Goal: Task Accomplishment & Management: Complete application form

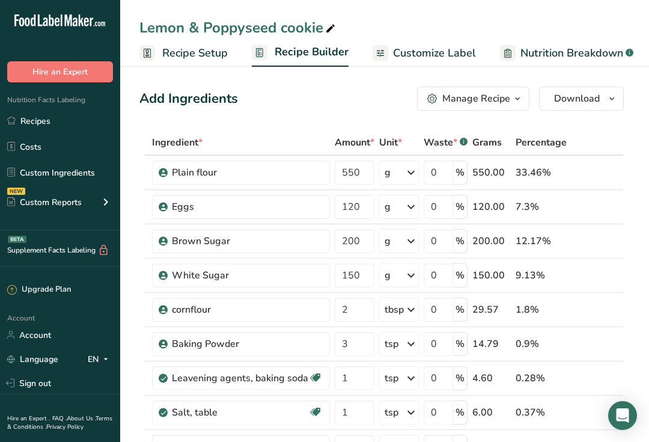
click at [44, 120] on link "Recipes" at bounding box center [60, 120] width 120 height 23
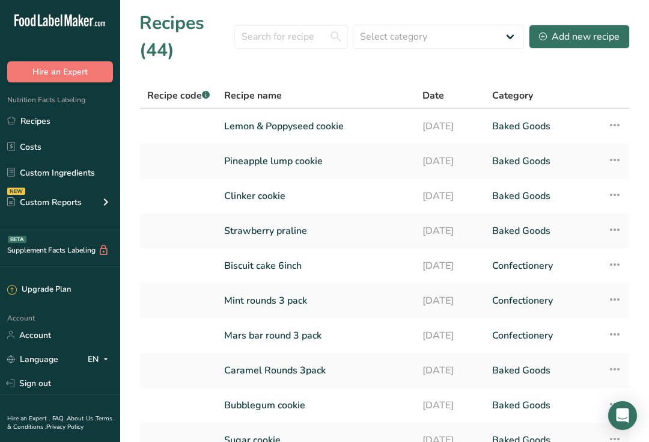
click at [593, 37] on div "Add new recipe" at bounding box center [579, 36] width 81 height 14
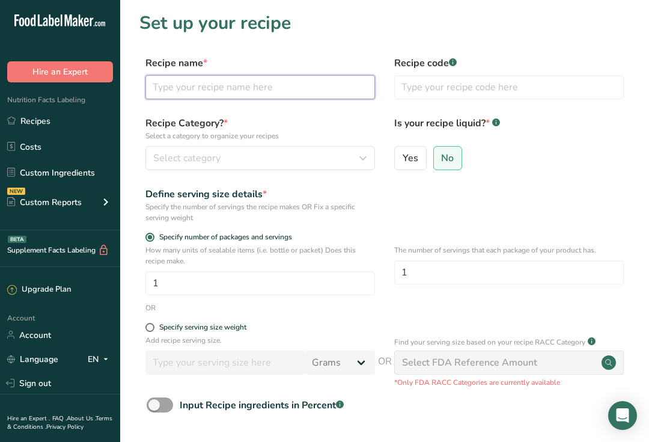
click at [270, 91] on input "text" at bounding box center [260, 87] width 230 height 24
type input "M & M Brownie"
click at [278, 163] on div "Select category" at bounding box center [256, 158] width 207 height 14
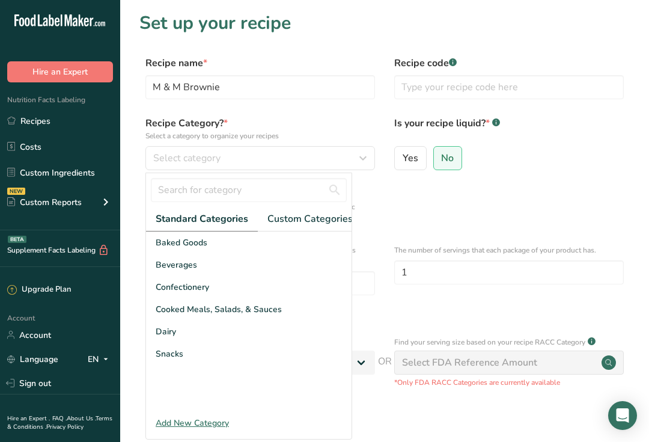
click at [206, 244] on span "Baked Goods" at bounding box center [182, 242] width 52 height 13
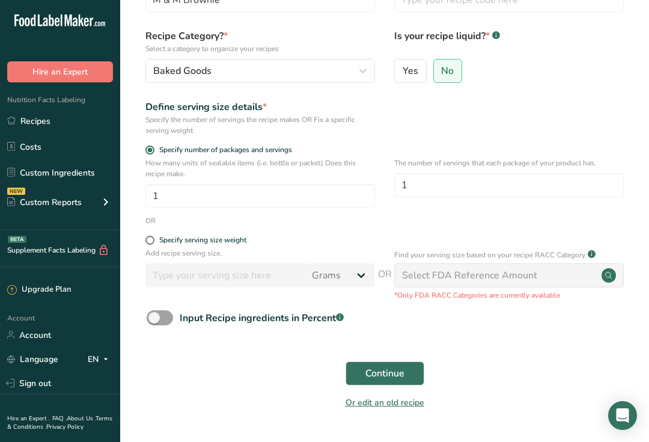
scroll to position [88, 0]
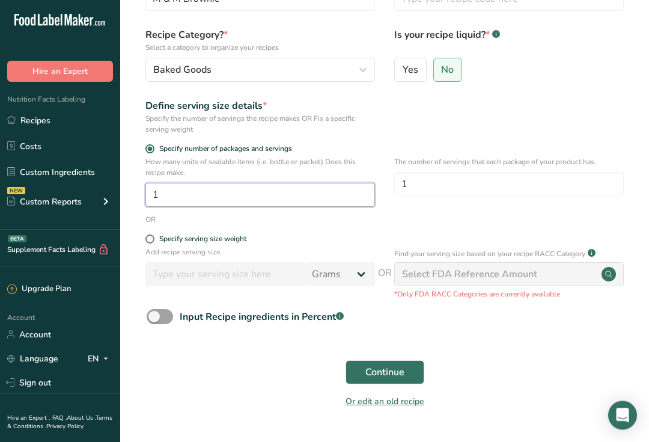
click at [167, 203] on input "1" at bounding box center [260, 195] width 230 height 24
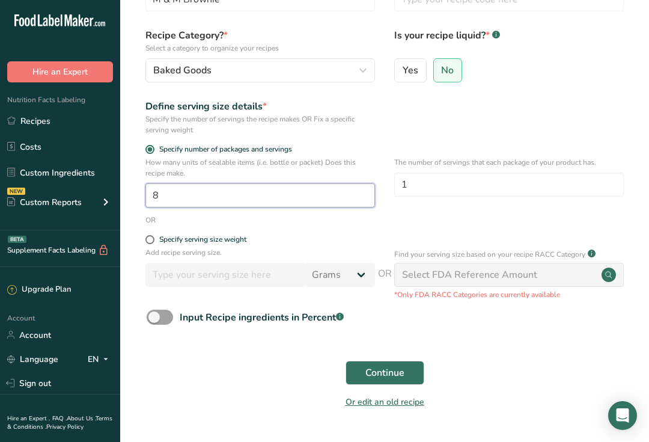
type input "8"
click at [377, 362] on button "Continue" at bounding box center [385, 373] width 79 height 24
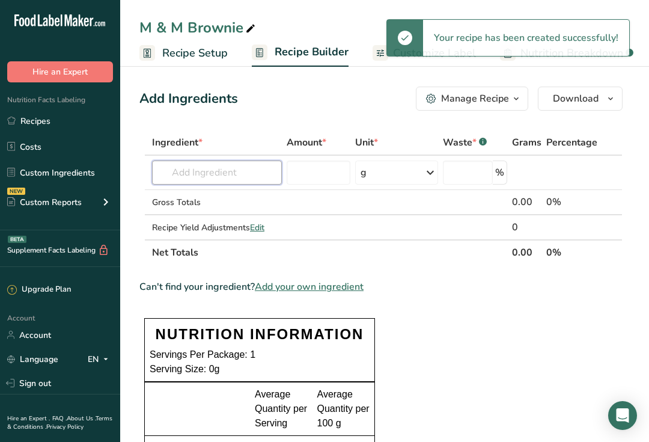
click at [224, 163] on input "text" at bounding box center [217, 172] width 130 height 24
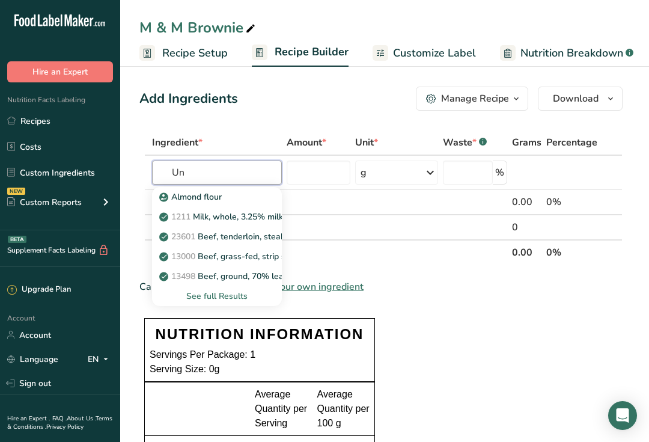
type input "U"
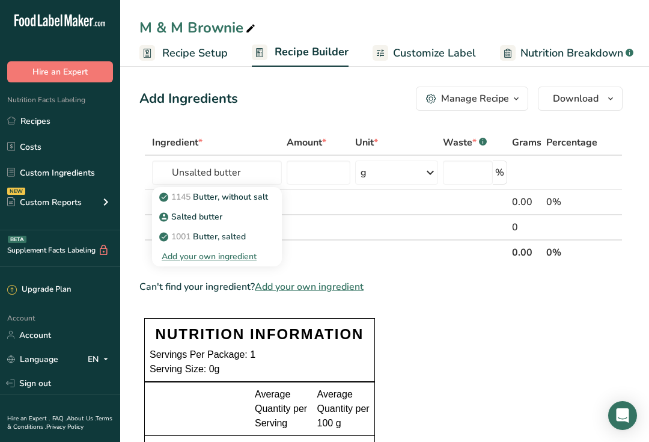
click at [242, 198] on p "1145 Butter, without salt" at bounding box center [215, 197] width 106 height 13
type input "Butter, without salt"
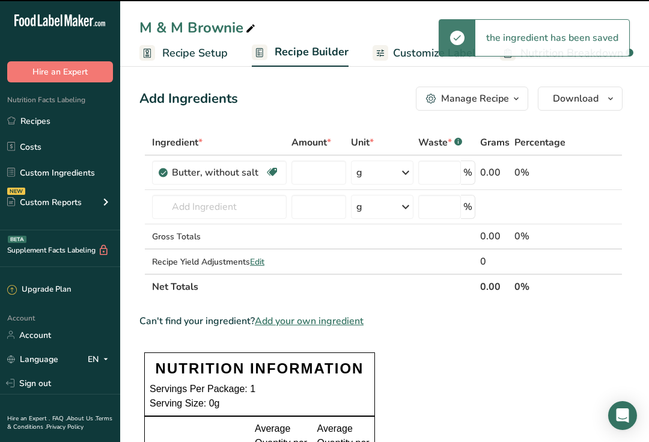
type input "0"
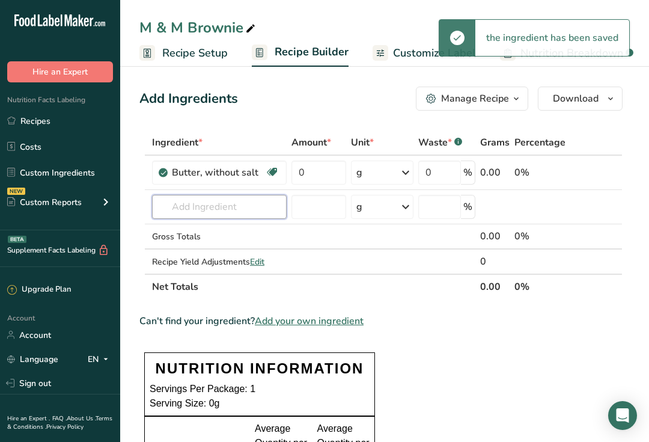
click at [221, 218] on input "text" at bounding box center [219, 207] width 135 height 24
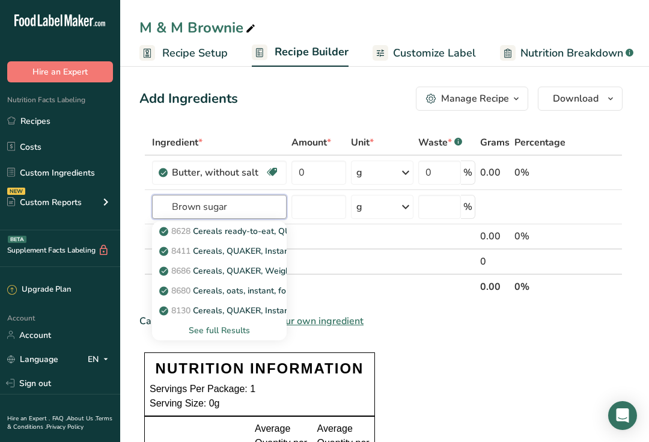
type input "Brown sugar"
click at [233, 334] on div "See full Results" at bounding box center [219, 330] width 115 height 13
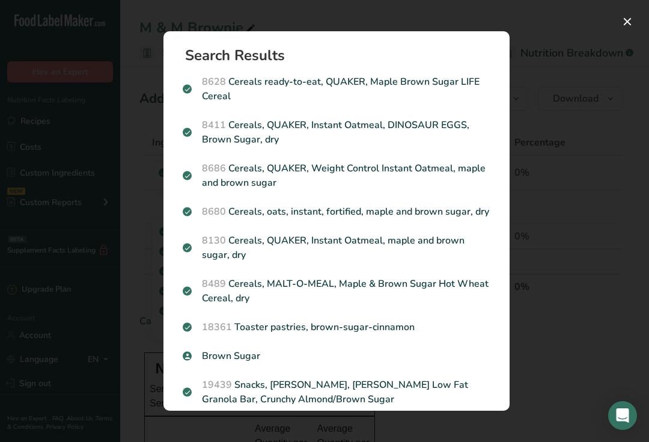
click at [237, 364] on div "Brown Sugar" at bounding box center [337, 355] width 322 height 29
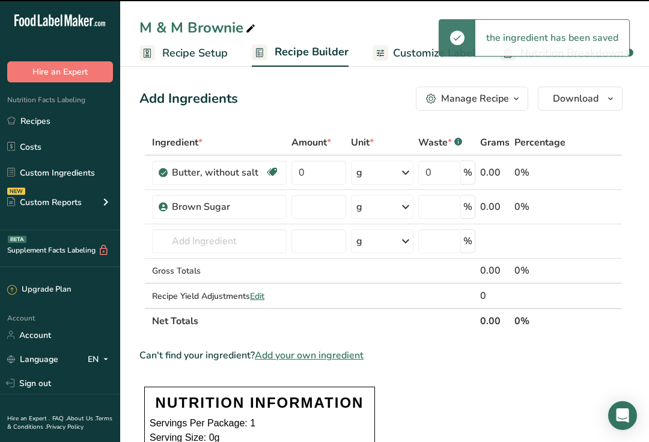
type input "0"
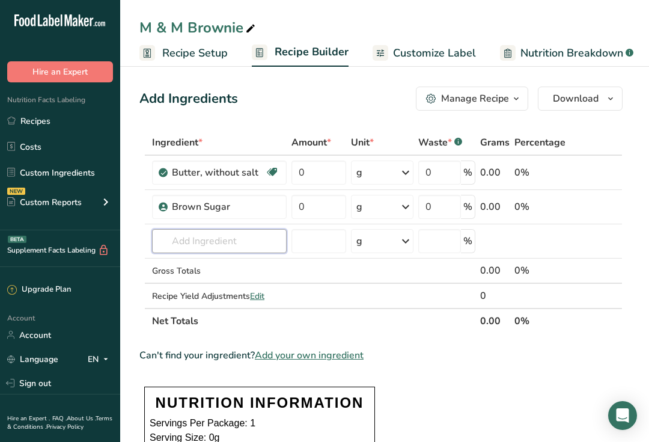
click at [207, 238] on input "text" at bounding box center [219, 241] width 135 height 24
click at [307, 178] on input "0" at bounding box center [319, 172] width 55 height 24
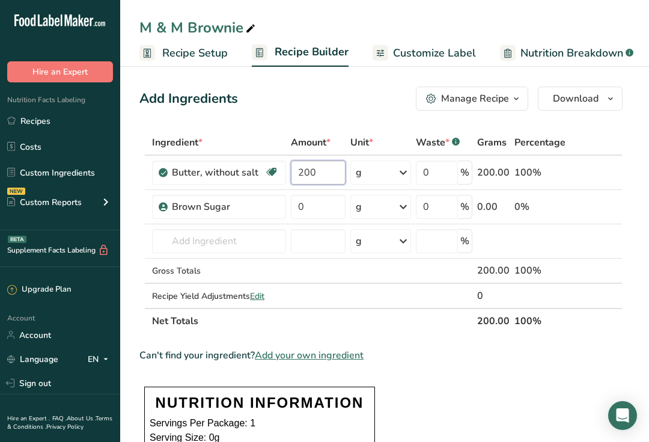
type input "200"
click at [218, 242] on div "Ingredient * Amount * Unit * Waste * .a-a{fill:#347362;}.b-a{fill:#fff;} Grams …" at bounding box center [380, 232] width 483 height 204
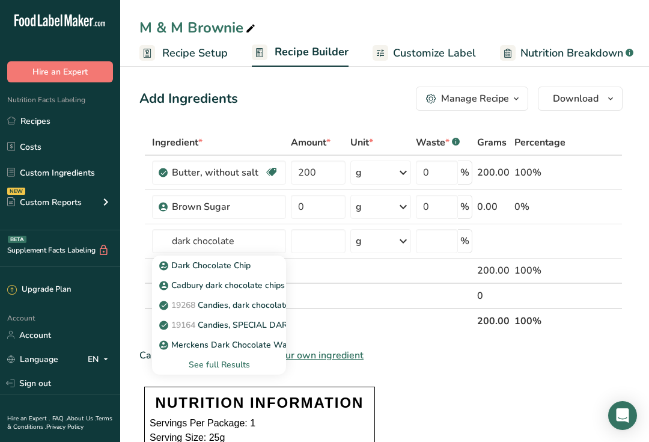
click at [234, 271] on p "Dark Chocolate Chip" at bounding box center [206, 265] width 89 height 13
type input "Dark Chocolate Chip"
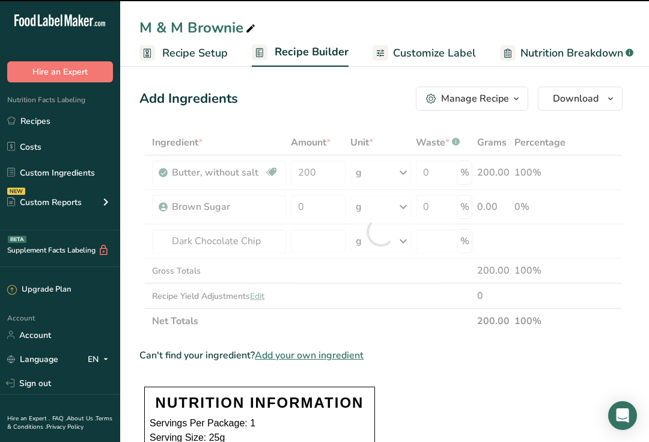
type input "0"
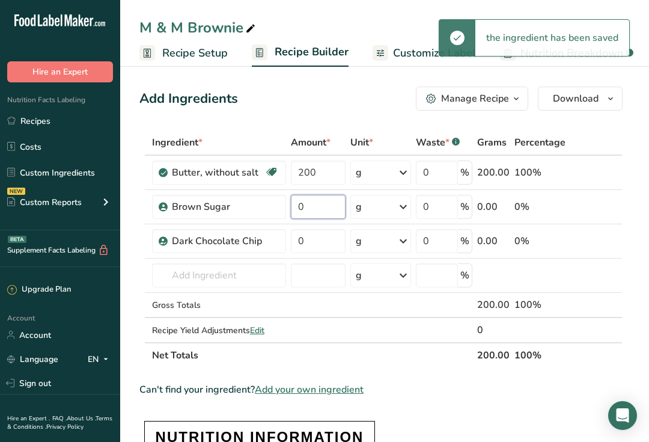
click at [308, 204] on input "0" at bounding box center [318, 207] width 54 height 24
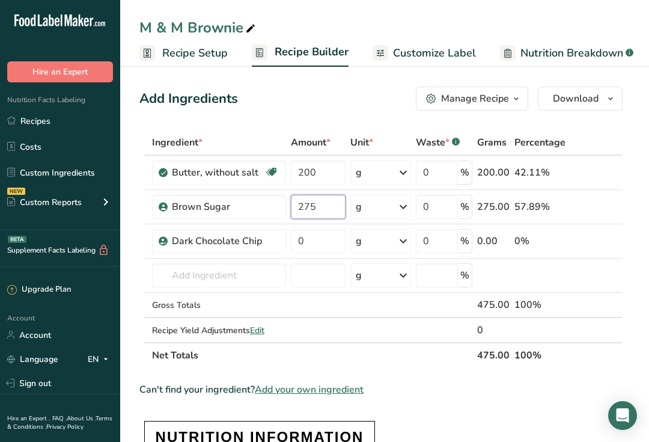
type input "275"
click at [308, 237] on div "Ingredient * Amount * Unit * Waste * .a-a{fill:#347362;}.b-a{fill:#fff;} Grams …" at bounding box center [380, 249] width 483 height 238
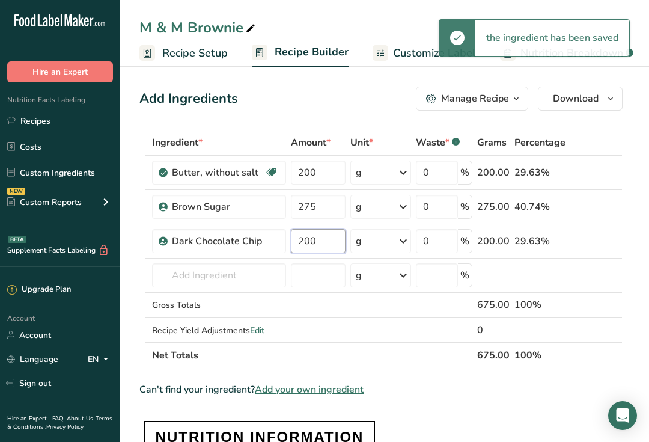
type input "200"
click at [204, 273] on div "Ingredient * Amount * Unit * Waste * .a-a{fill:#347362;}.b-a{fill:#fff;} Grams …" at bounding box center [380, 249] width 483 height 238
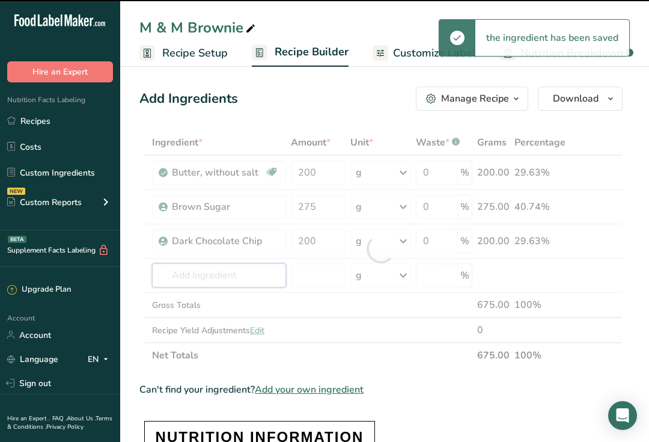
type input "e"
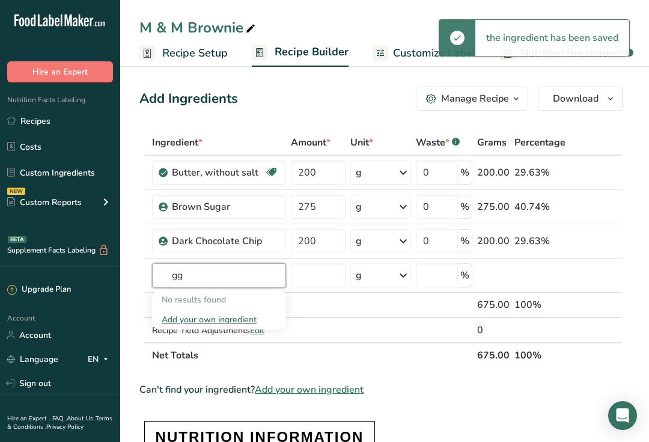
type input "g"
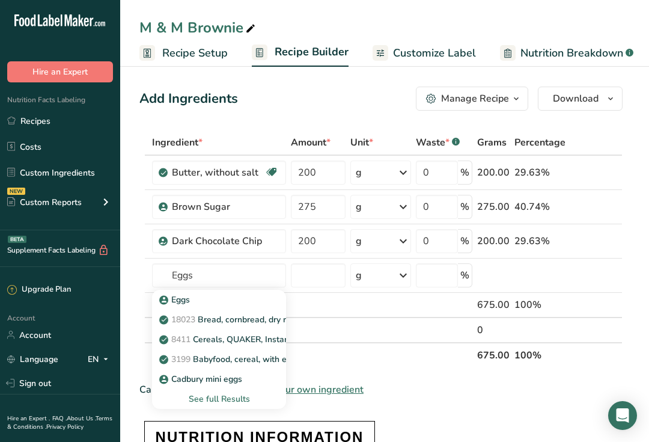
click at [190, 301] on p "Eggs" at bounding box center [176, 299] width 28 height 13
type input "Eggs"
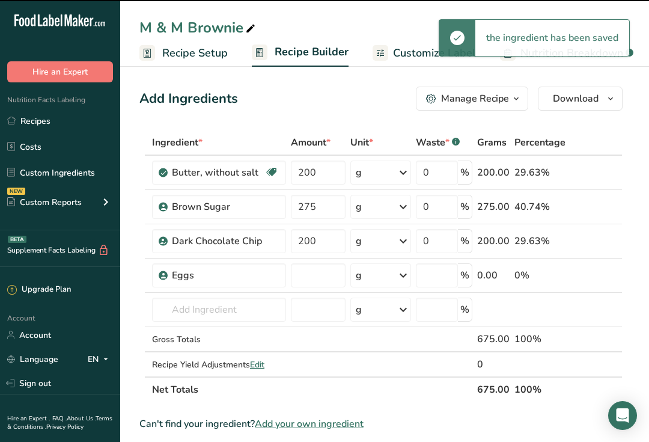
type input "0"
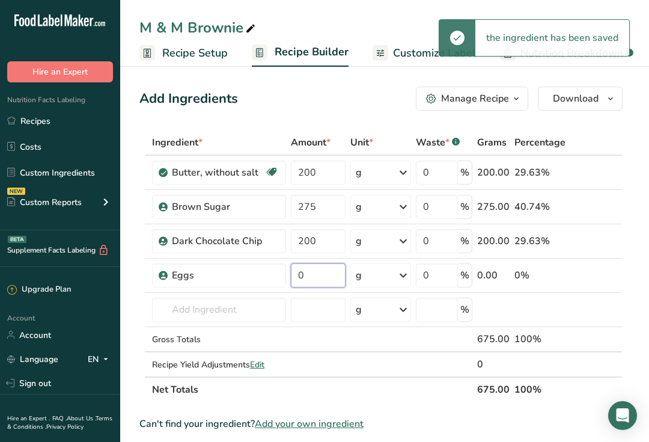
click at [310, 279] on input "0" at bounding box center [318, 275] width 54 height 24
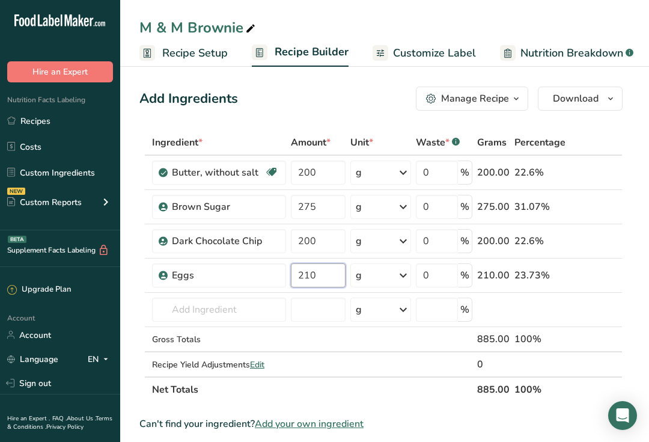
type input "210"
click at [198, 320] on div "Ingredient * Amount * Unit * Waste * .a-a{fill:#347362;}.b-a{fill:#fff;} Grams …" at bounding box center [380, 266] width 483 height 272
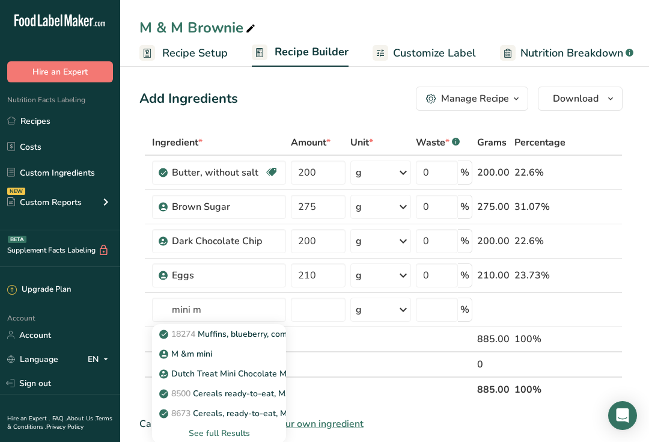
click at [203, 356] on p "M &m mini" at bounding box center [187, 353] width 50 height 13
type input "M &m mini"
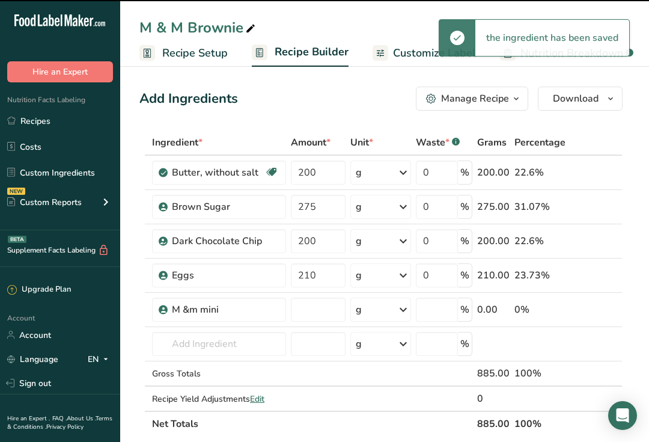
type input "0"
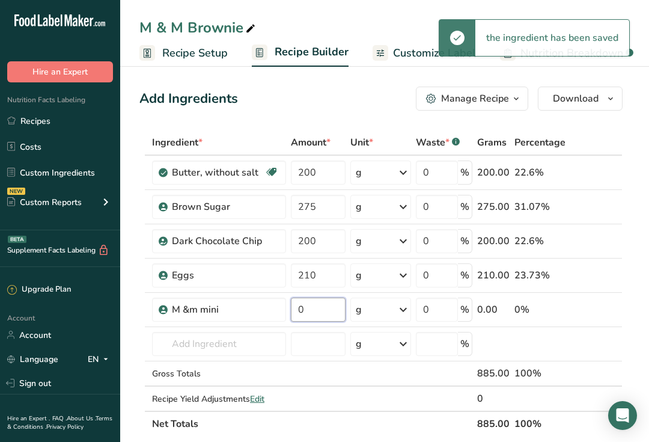
click at [312, 316] on input "0" at bounding box center [318, 310] width 54 height 24
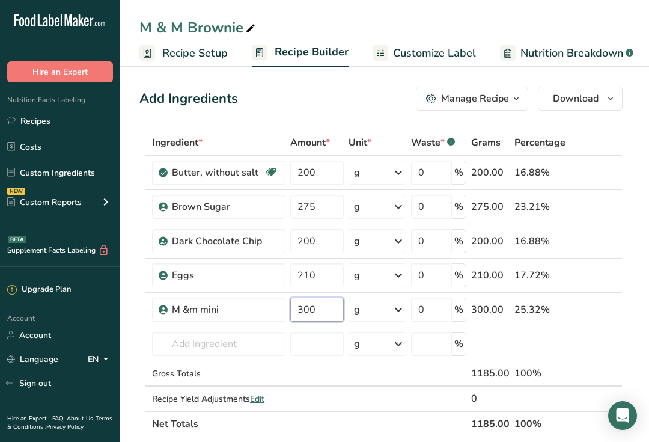
type input "300"
click at [207, 341] on div "Ingredient * Amount * Unit * Waste * .a-a{fill:#347362;}.b-a{fill:#fff;} Grams …" at bounding box center [380, 283] width 483 height 307
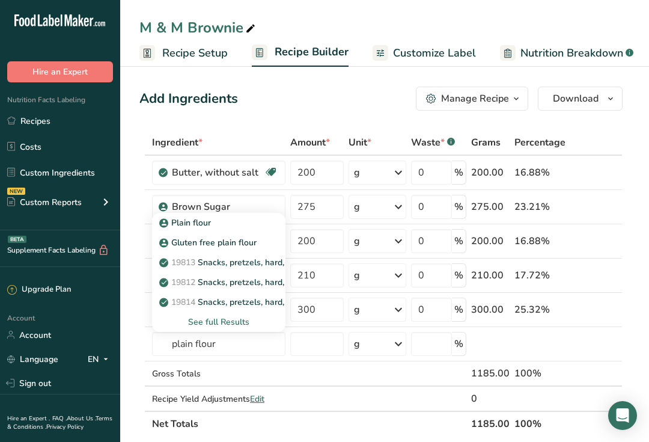
click at [213, 225] on div "Plain flour" at bounding box center [209, 222] width 95 height 13
type input "Plain flour"
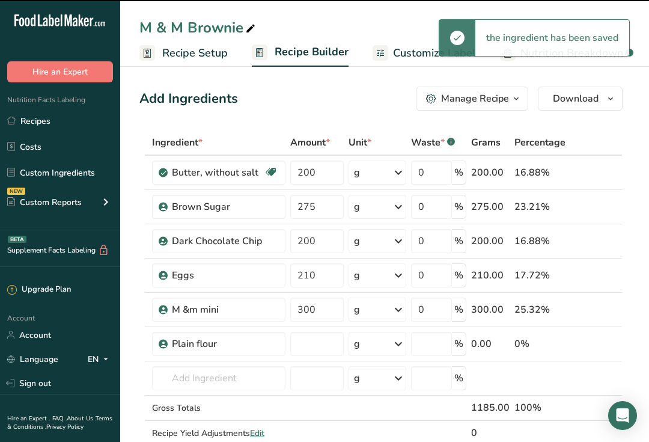
type input "0"
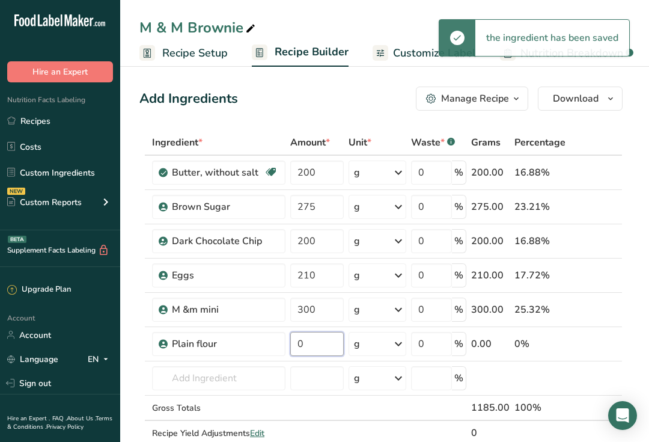
click at [299, 347] on input "0" at bounding box center [316, 344] width 53 height 24
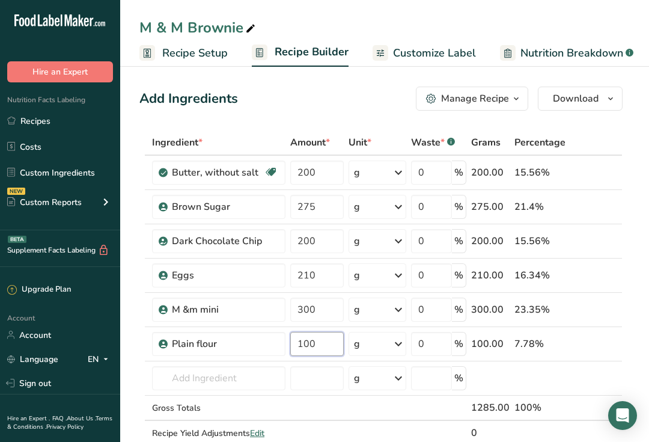
type input "100"
click at [193, 376] on div "Ingredient * Amount * Unit * Waste * .a-a{fill:#347362;}.b-a{fill:#fff;} Grams …" at bounding box center [380, 300] width 483 height 341
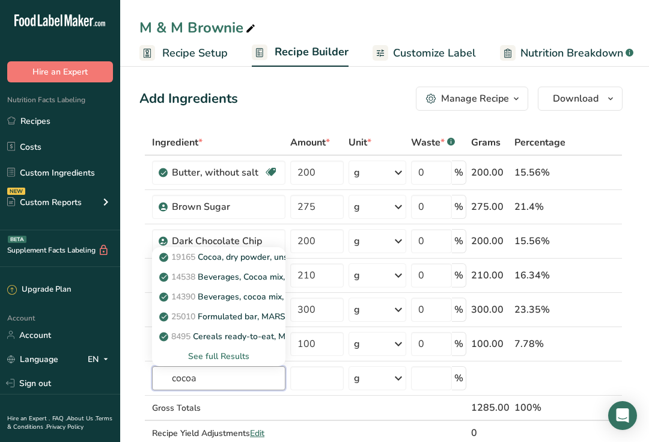
type input "cocoa"
click at [235, 359] on div "See full Results" at bounding box center [219, 356] width 114 height 13
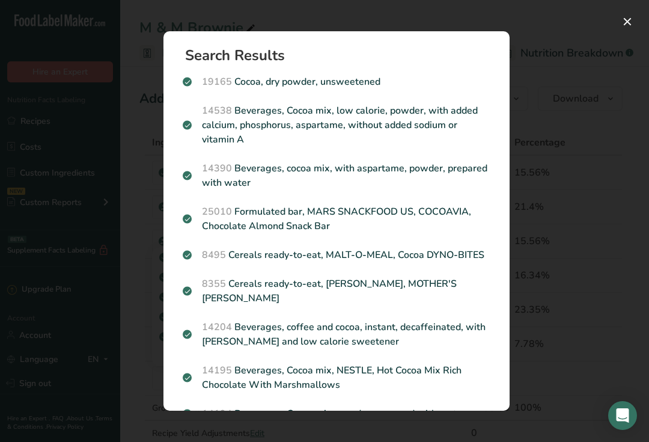
click at [323, 86] on p "19165 Cocoa, dry powder, unsweetened" at bounding box center [337, 82] width 308 height 14
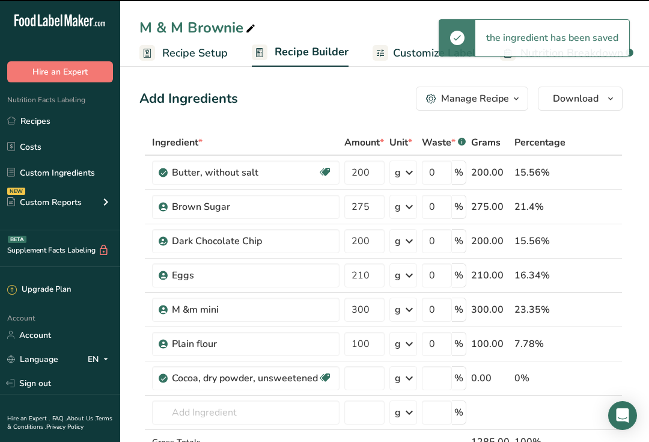
type input "0"
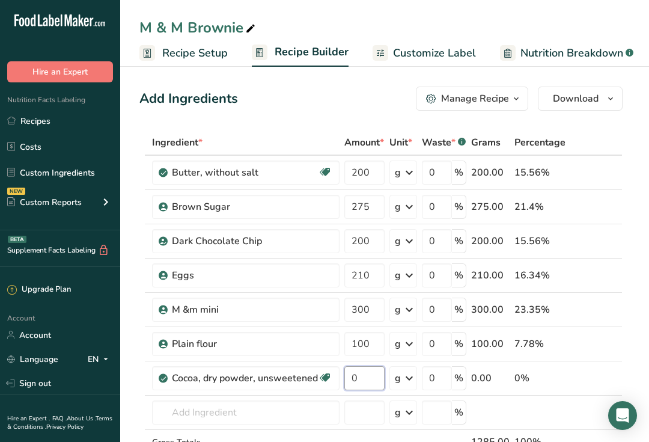
click at [363, 374] on input "0" at bounding box center [364, 378] width 40 height 24
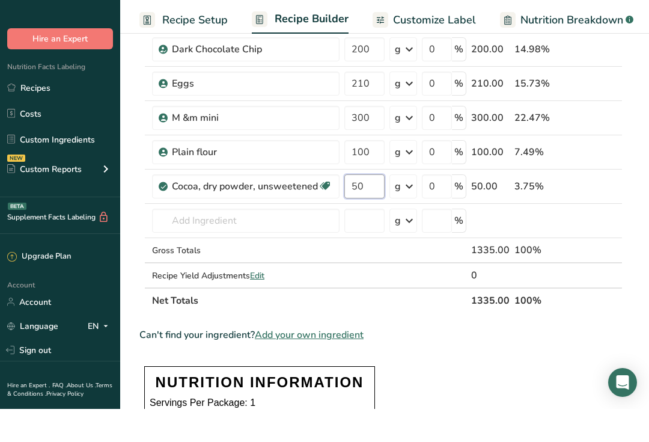
scroll to position [173, 0]
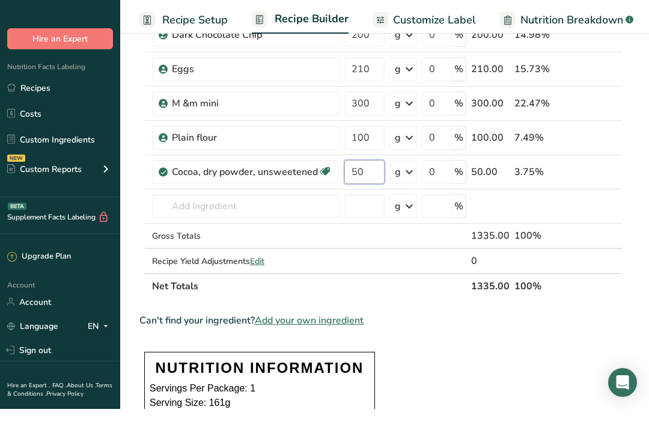
type input "50"
click at [266, 265] on div "Ingredient * Amount * Unit * Waste * .a-a{fill:#347362;}.b-a{fill:#fff;} Grams …" at bounding box center [380, 144] width 483 height 375
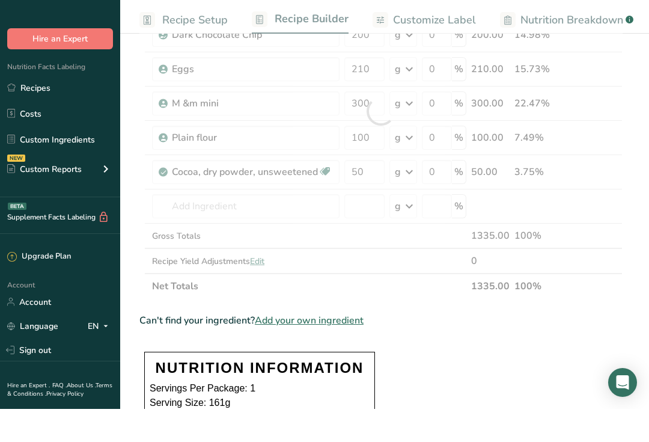
scroll to position [207, 0]
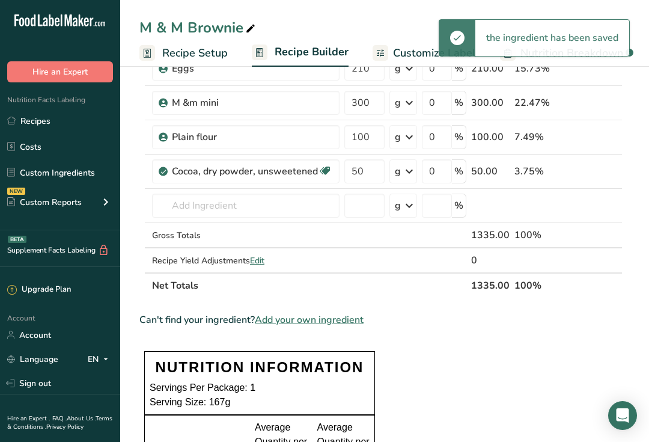
click at [260, 263] on span "Edit" at bounding box center [257, 260] width 14 height 11
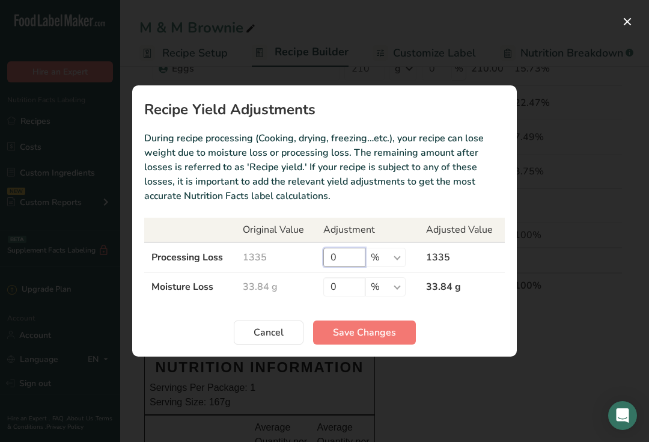
click at [338, 267] on input "0" at bounding box center [344, 257] width 42 height 19
type input "13"
click at [364, 340] on span "Save Changes" at bounding box center [364, 332] width 63 height 14
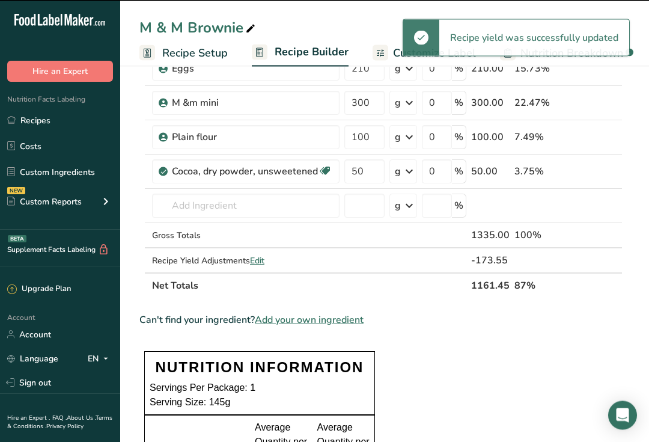
scroll to position [207, 0]
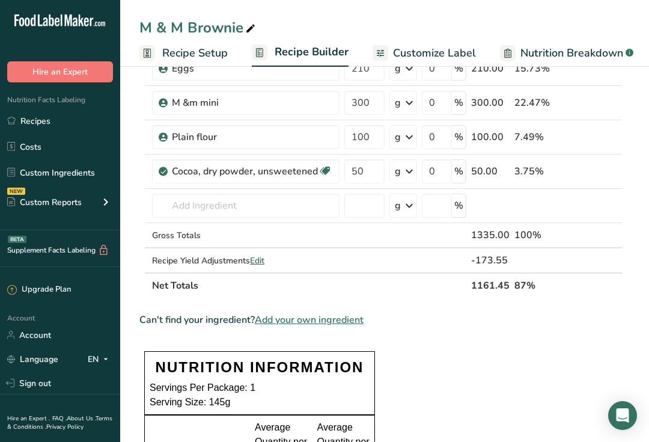
click at [433, 57] on span "Customize Label" at bounding box center [434, 53] width 83 height 16
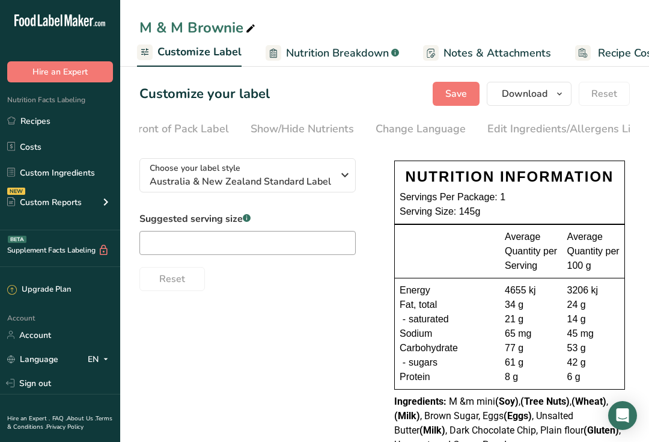
click at [521, 131] on div "Edit Ingredients/Allergens List" at bounding box center [563, 129] width 153 height 16
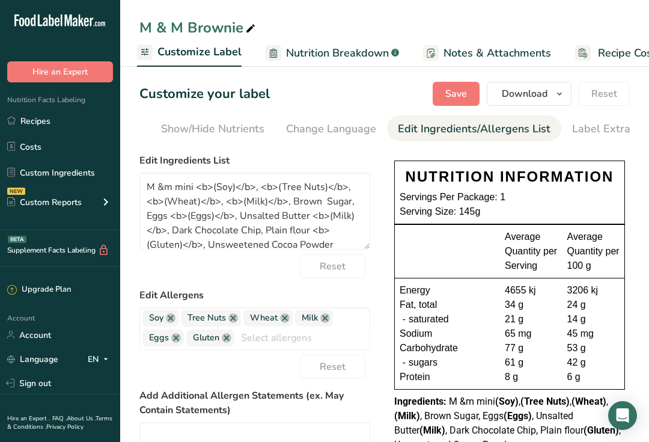
scroll to position [0, 249]
click at [575, 132] on div "Label Extra Info" at bounding box center [589, 129] width 80 height 16
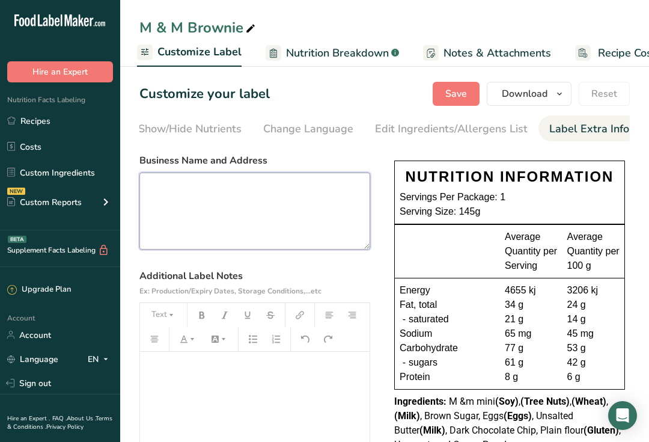
click at [249, 210] on textarea at bounding box center [254, 211] width 231 height 77
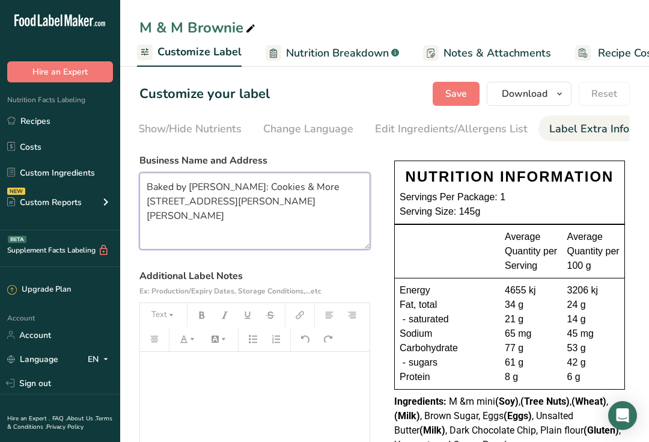
type textarea "Baked by [PERSON_NAME]: Cookies & More [STREET_ADDRESS][PERSON_NAME][PERSON_NAM…"
click at [453, 99] on span "Save" at bounding box center [456, 94] width 22 height 14
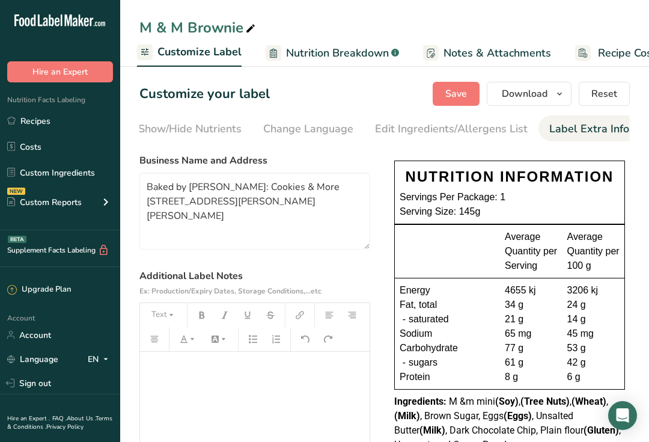
click at [49, 117] on link "Recipes" at bounding box center [60, 120] width 120 height 23
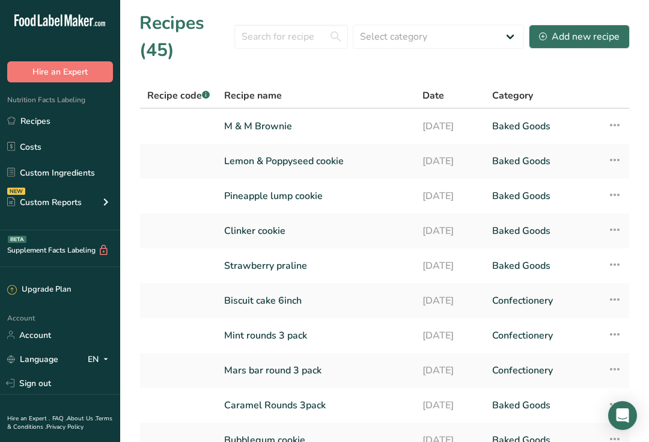
click at [277, 123] on link "M & M Brownie" at bounding box center [316, 126] width 184 height 25
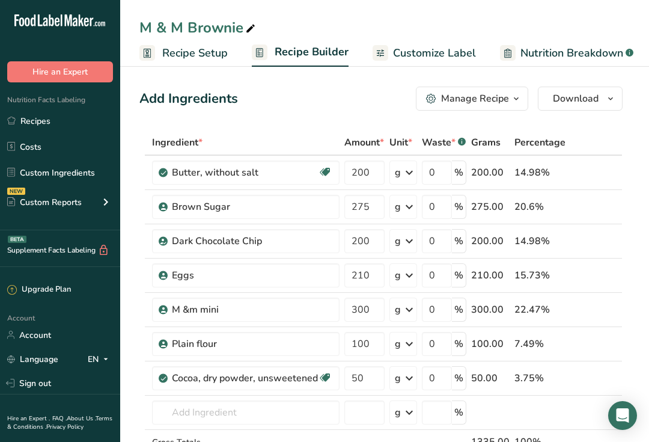
click at [504, 97] on div "Manage Recipe" at bounding box center [475, 98] width 68 height 14
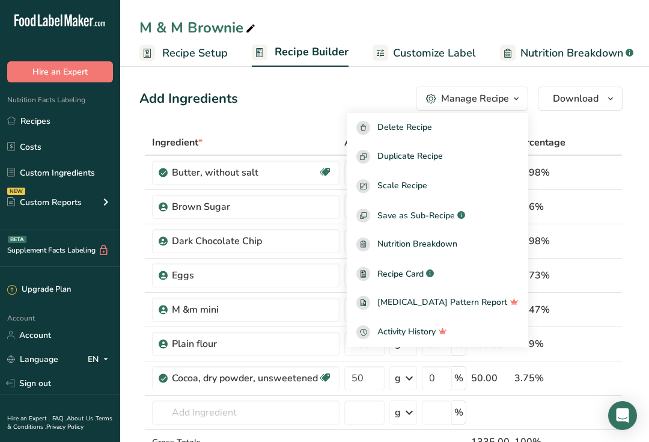
click at [443, 162] on span "Duplicate Recipe" at bounding box center [410, 157] width 66 height 14
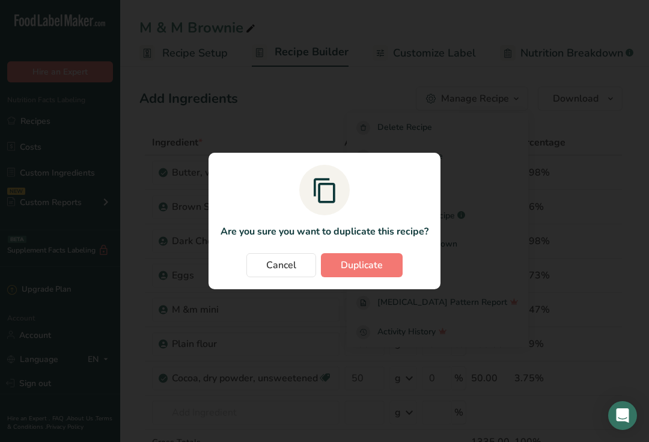
click at [362, 272] on span "Duplicate" at bounding box center [362, 265] width 42 height 14
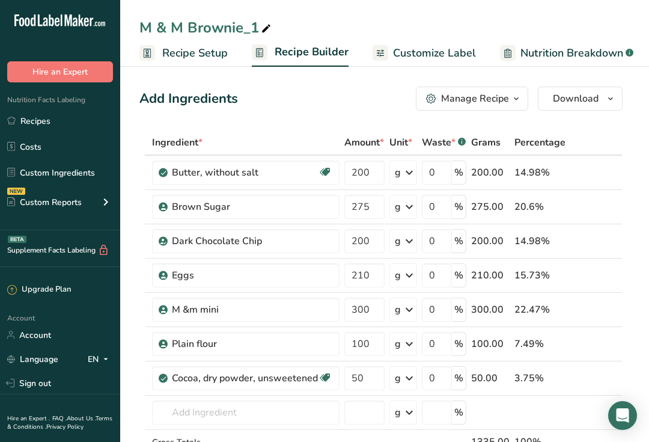
click at [252, 32] on div "M & M Brownie_1" at bounding box center [206, 28] width 134 height 22
click at [186, 32] on input "M & M Browni" at bounding box center [384, 28] width 490 height 22
type input "M"
type input "Honeycomb Brownie"
click at [596, 311] on icon at bounding box center [597, 310] width 8 height 13
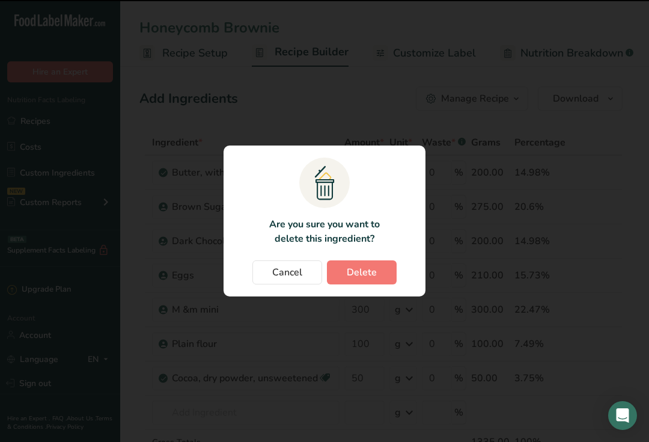
click at [366, 280] on span "Delete" at bounding box center [362, 272] width 30 height 14
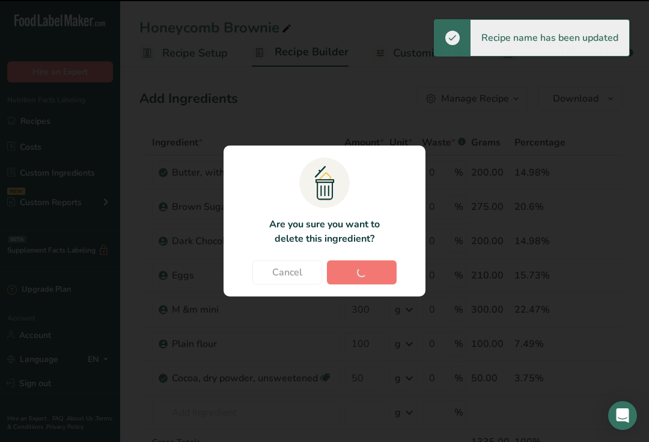
type input "100"
type input "50"
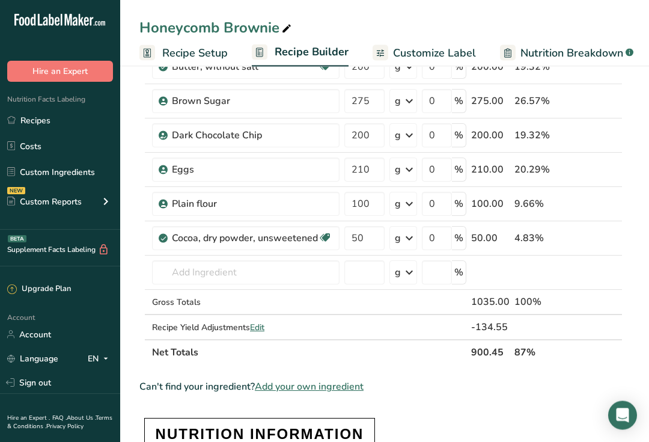
scroll to position [105, 0]
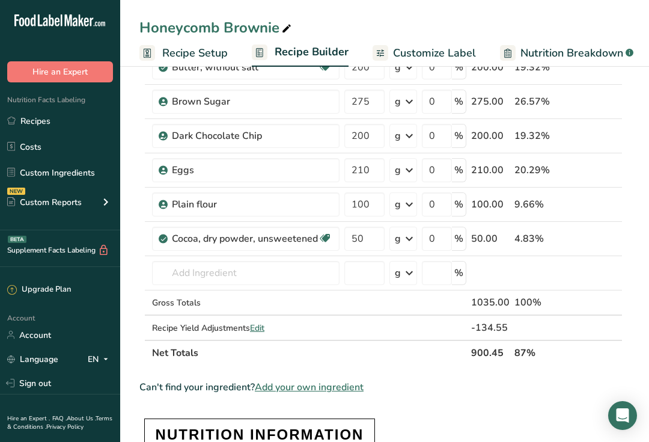
click at [315, 388] on span "Add your own ingredient" at bounding box center [309, 387] width 109 height 14
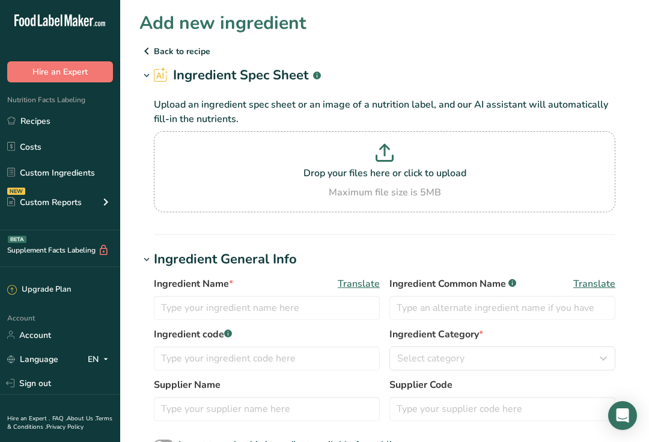
click at [383, 154] on icon at bounding box center [385, 153] width 18 height 18
click at [383, 154] on input "Drop your files here or click to upload Maximum file size is 5MB" at bounding box center [385, 171] width 462 height 81
type input "C:\fakepath\IMG_7927.jpeg"
click at [387, 159] on icon at bounding box center [385, 153] width 18 height 18
click at [387, 159] on input "Drop your files here or click to upload Maximum file size is 5MB" at bounding box center [385, 171] width 462 height 81
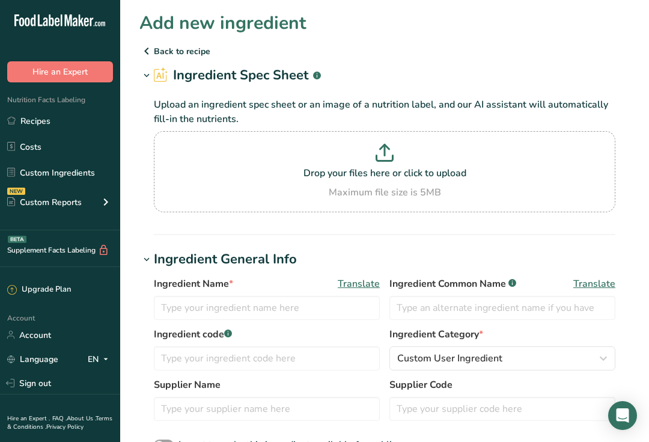
type input "C:\fakepath\IMG_7927.jpeg"
click at [403, 171] on p "Drop your files here or click to upload" at bounding box center [385, 173] width 456 height 14
click at [403, 171] on input "Drop your files here or click to upload Maximum file size is 5MB" at bounding box center [385, 171] width 462 height 81
type input "C:\fakepath\IMG_7928.jpeg"
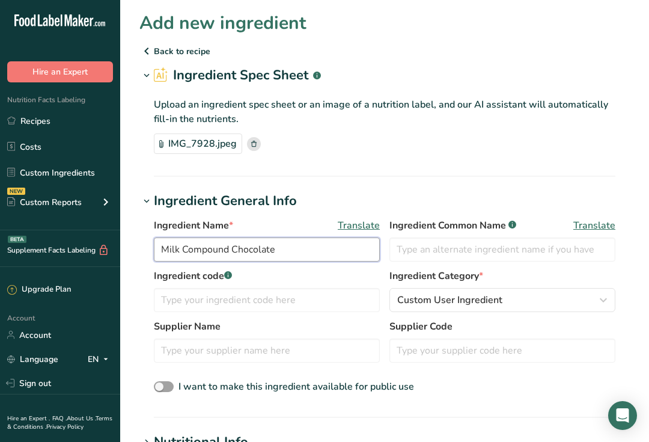
click at [305, 259] on input "Milk Compound Chocolate" at bounding box center [267, 249] width 226 height 24
type input "M"
type input "B"
type input "Milk Choc honeycomb"
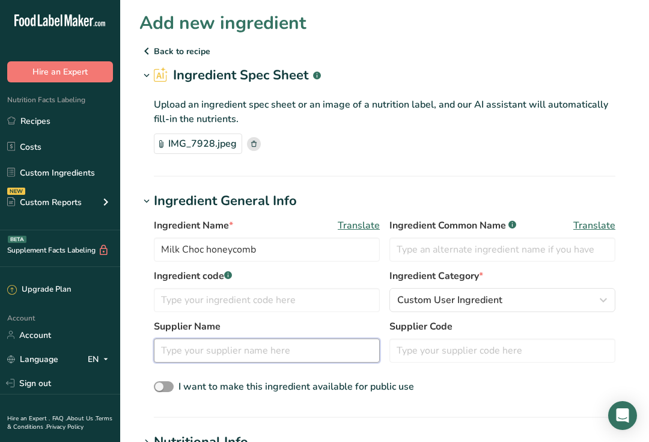
click at [242, 355] on input "text" at bounding box center [267, 350] width 226 height 24
type input "[PERSON_NAME]"
click at [502, 299] on div "Custom User Ingredient" at bounding box center [498, 300] width 203 height 14
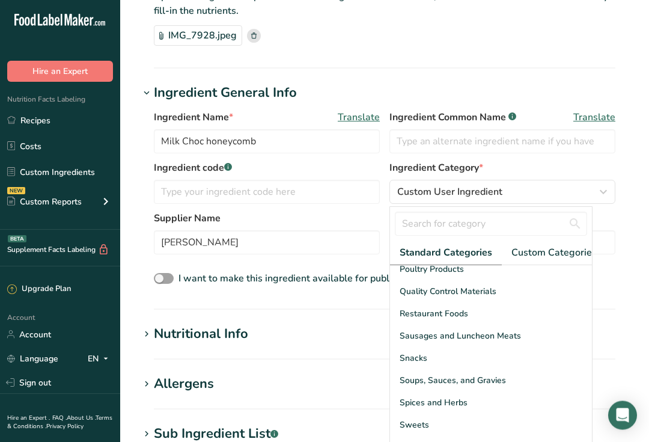
scroll to position [108, 0]
click at [427, 418] on span "Sweets" at bounding box center [414, 424] width 29 height 13
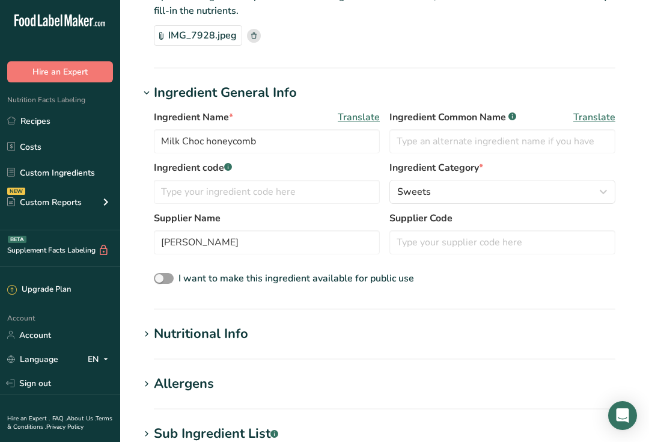
click at [248, 335] on h1 "Nutritional Info" at bounding box center [384, 334] width 490 height 20
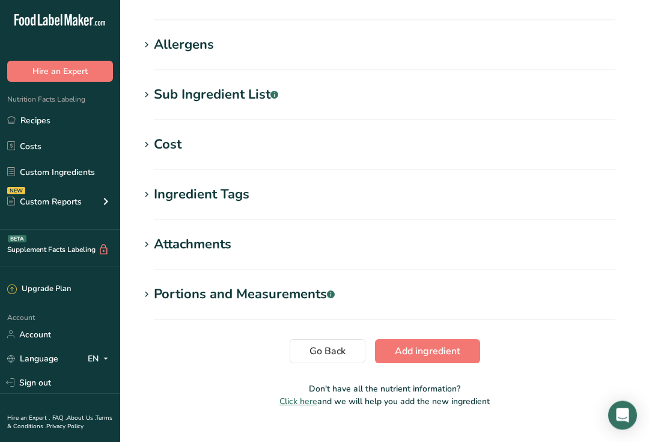
scroll to position [740, 0]
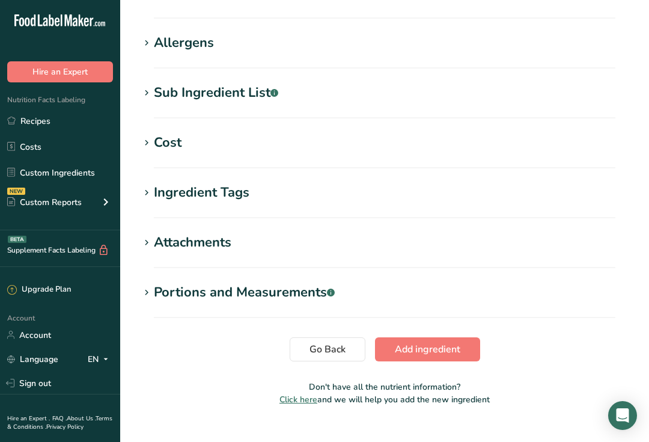
click at [242, 151] on h1 "Cost" at bounding box center [384, 143] width 490 height 20
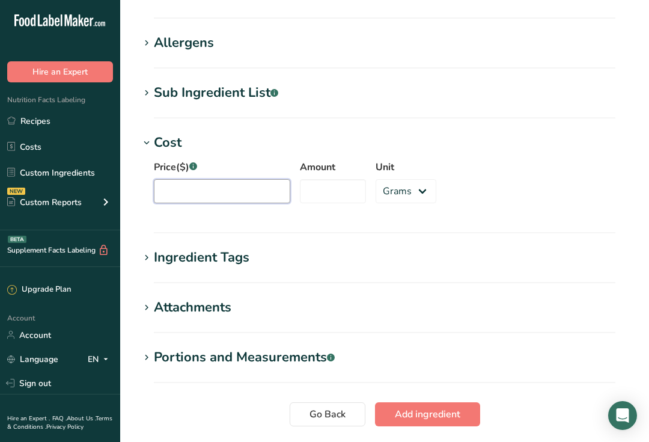
click at [238, 202] on input "Price($) .a-a{fill:#347362;}.b-a{fill:#fff;}" at bounding box center [222, 191] width 136 height 24
type input "5.50"
click at [332, 191] on input "Amount" at bounding box center [333, 191] width 66 height 24
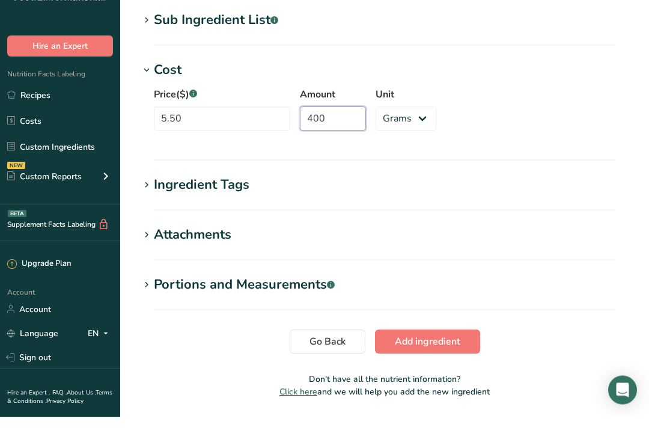
type input "400"
click at [443, 360] on span "Add ingredient" at bounding box center [428, 367] width 66 height 14
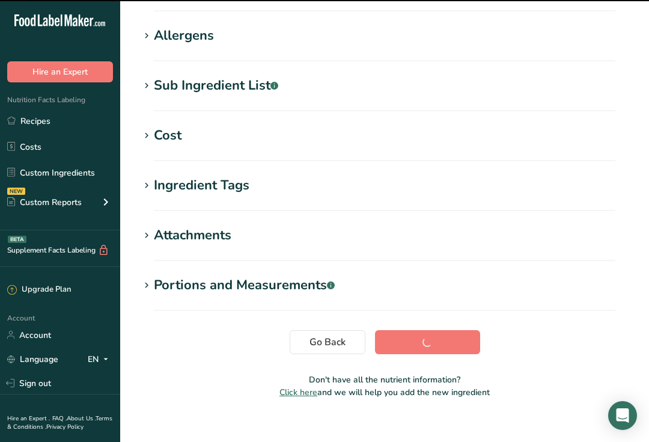
scroll to position [182, 0]
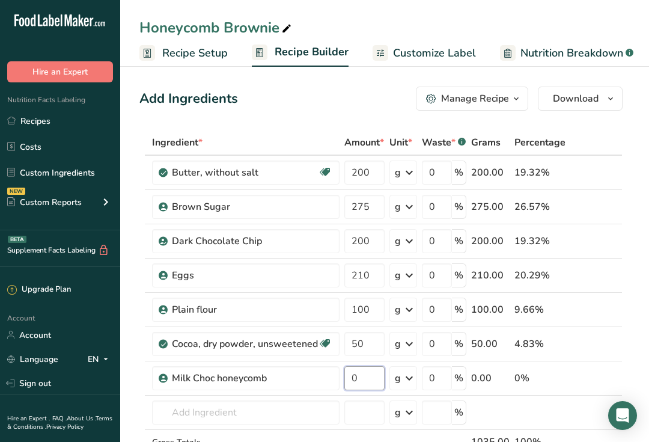
click at [358, 377] on input "0" at bounding box center [364, 378] width 40 height 24
type input "200"
click at [446, 60] on span "Customize Label" at bounding box center [434, 53] width 83 height 16
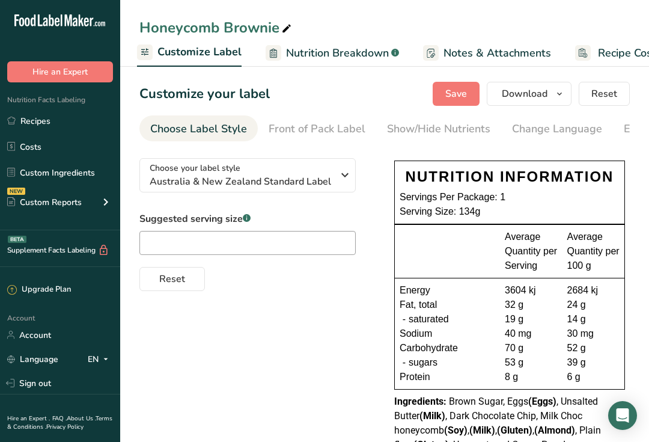
click at [457, 96] on span "Save" at bounding box center [456, 94] width 22 height 14
